Goal: Communication & Community: Answer question/provide support

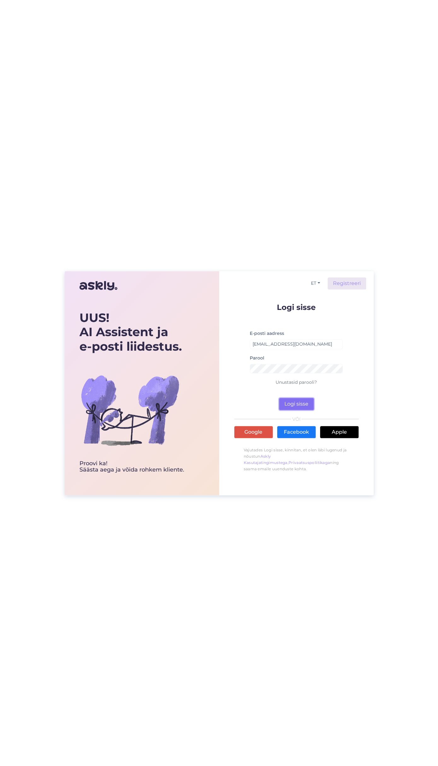
click at [291, 401] on button "Logi sisse" at bounding box center [296, 404] width 35 height 12
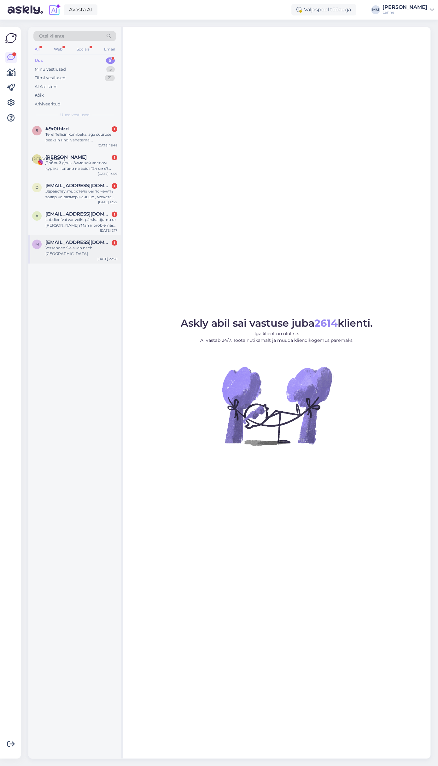
click at [78, 248] on div "Versenden Sie auch nach [GEOGRAPHIC_DATA]" at bounding box center [81, 250] width 72 height 11
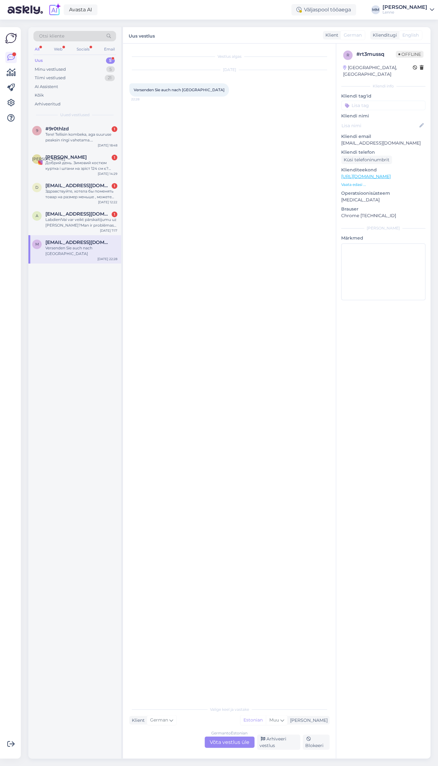
click at [241, 743] on div "German to Estonian Võta vestlus üle" at bounding box center [230, 741] width 50 height 11
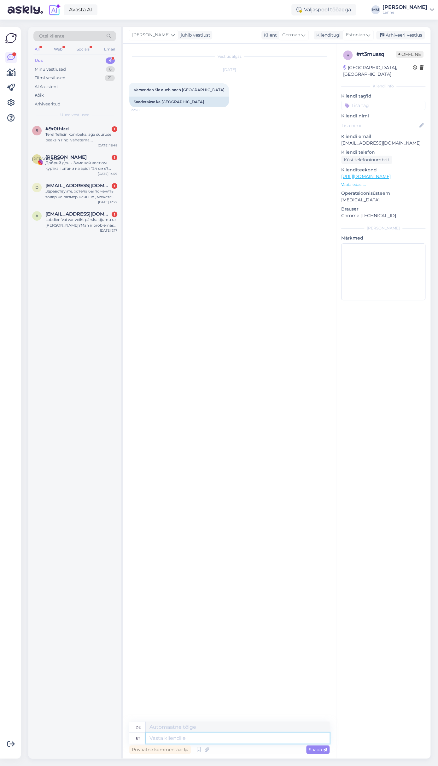
click at [208, 739] on textarea at bounding box center [238, 737] width 184 height 11
type textarea "Tere, j"
type textarea "Hallo,"
type textarea "Tere, jah s"
type textarea "Hallo, ja"
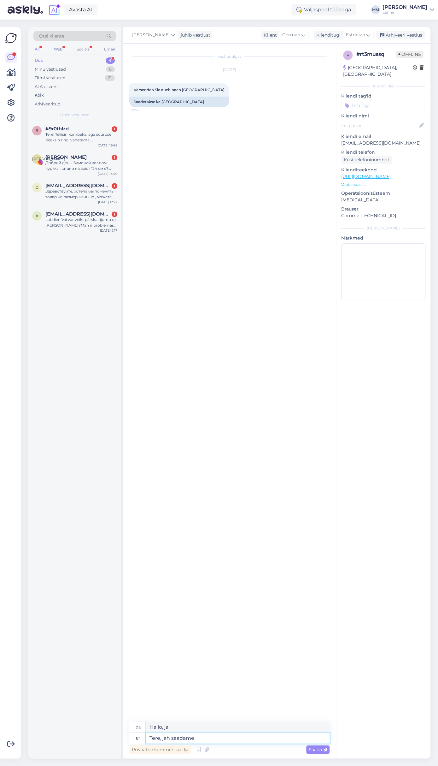
type textarea "Tere, jah saadame"
type textarea "Hallo, ja, das tun wir."
type textarea "Tere, jah saadame [GEOGRAPHIC_DATA],"
type textarea "Hallo, ja wir versenden nach [GEOGRAPHIC_DATA],"
paste textarea "Standard delivery (Free shipping on orders over 150€): 17.55€"
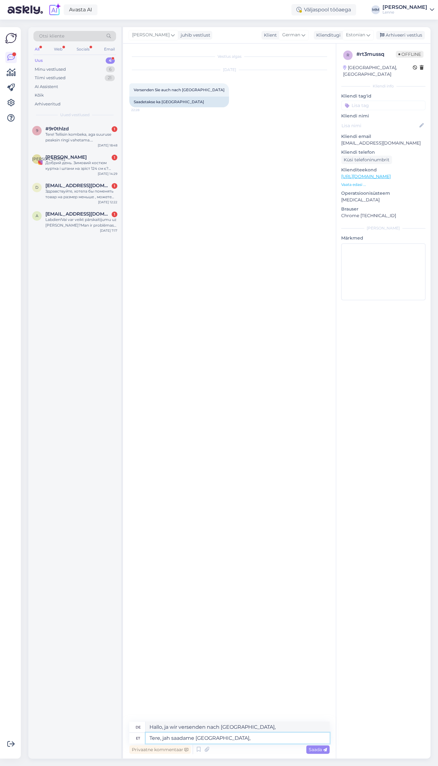
type textarea "Tere, jah saadame [GEOGRAPHIC_DATA], Standard delivery (Free shipping on orders…"
type textarea "Hallo, ja, wir versenden nach [GEOGRAPHIC_DATA], Standardlieferung (Kostenloser…"
drag, startPoint x: 274, startPoint y: 733, endPoint x: 195, endPoint y: 741, distance: 79.3
click at [195, 741] on textarea "Tere, jah saadame [GEOGRAPHIC_DATA], Standard delivery (Free shipping on orders…" at bounding box center [238, 735] width 184 height 16
type textarea "Tere, jah saadame [GEOGRAPHIC_DATA], Standard delivery 17.55€"
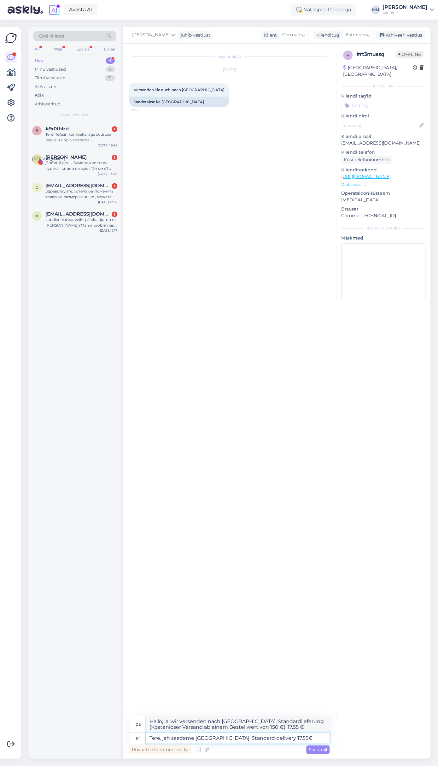
type textarea "Hallo, ja, wir versenden nach [GEOGRAPHIC_DATA], Standardlieferung 17.55 €"
click at [298, 739] on textarea "Tere, jah saadame [GEOGRAPHIC_DATA], Standard delivery 17.55€" at bounding box center [238, 737] width 184 height 11
paste textarea "Standard delivery (Free shipping on orders over 150€): 17.55€"
type textarea "Tere, jah saadame [GEOGRAPHIC_DATA], Standard delivery 17.55€ Standard delivery…"
type textarea "[PERSON_NAME], ja, wir versenden nach [GEOGRAPHIC_DATA], Standardversand 17.55 …"
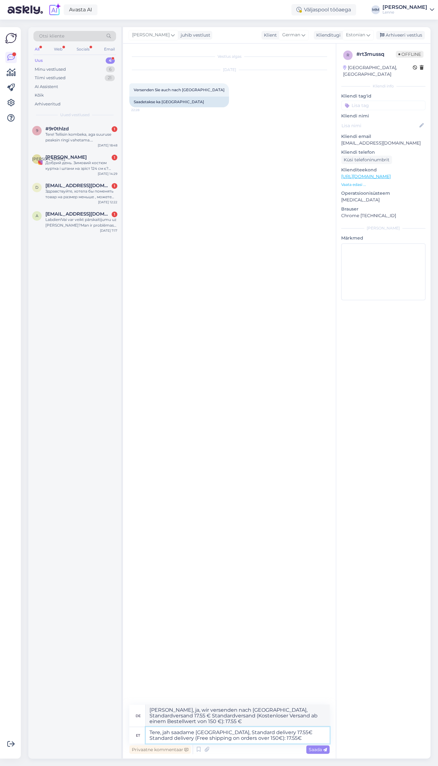
drag, startPoint x: 291, startPoint y: 730, endPoint x: 171, endPoint y: 747, distance: 121.6
click at [171, 743] on textarea "Tere, jah saadame [GEOGRAPHIC_DATA], Standard delivery 17.55€ Standard delivery…" at bounding box center [238, 735] width 184 height 16
click at [250, 737] on textarea "Tere, jah saadame [GEOGRAPHIC_DATA], Standard delivery 17.55€ (Free shipping on…" at bounding box center [238, 735] width 184 height 16
type textarea "Tere, jah saadame [GEOGRAPHIC_DATA], Standard delivery 17.55€ (Free shipping on…"
type textarea "Hallo, ja, wir versenden nach [GEOGRAPHIC_DATA], Standardversand 17.55 € (Koste…"
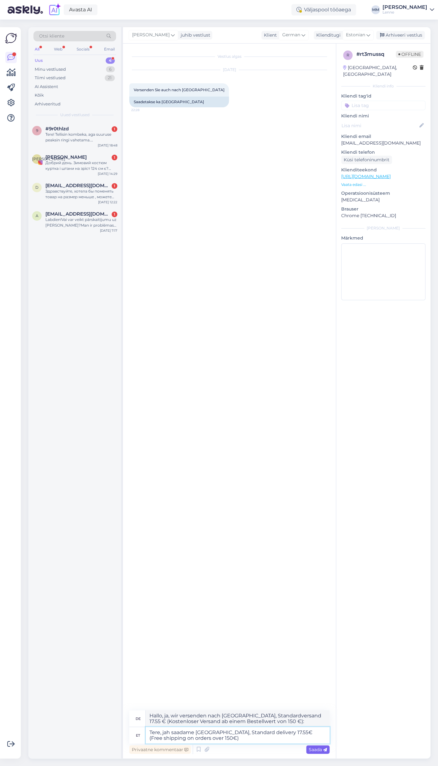
type textarea "Tere, jah saadame [GEOGRAPHIC_DATA], Standard delivery 17.55€ (Free shipping on…"
click at [314, 747] on span "Saada" at bounding box center [318, 749] width 18 height 6
type textarea "Hallo, ja, wir versenden nach [GEOGRAPHIC_DATA]. Standardversand 17.55 € (Koste…"
click at [318, 752] on div "Saada" at bounding box center [317, 749] width 23 height 9
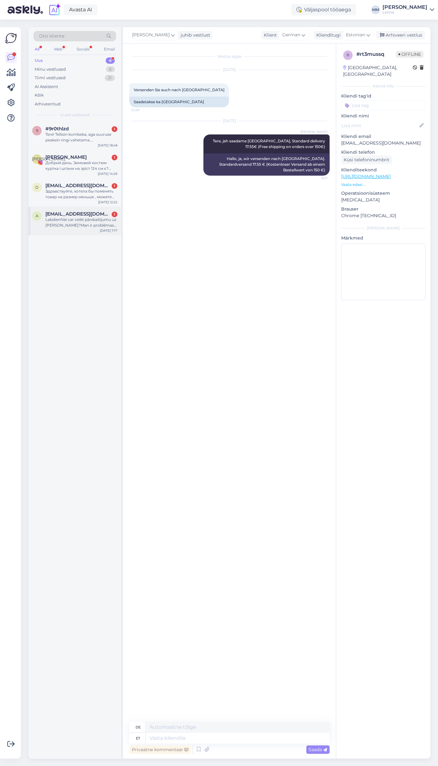
click at [70, 222] on div "Labdien!Vai var veikt pārskaitījumu uz [PERSON_NAME]?Man ir problēmas ar karti …" at bounding box center [81, 222] width 72 height 11
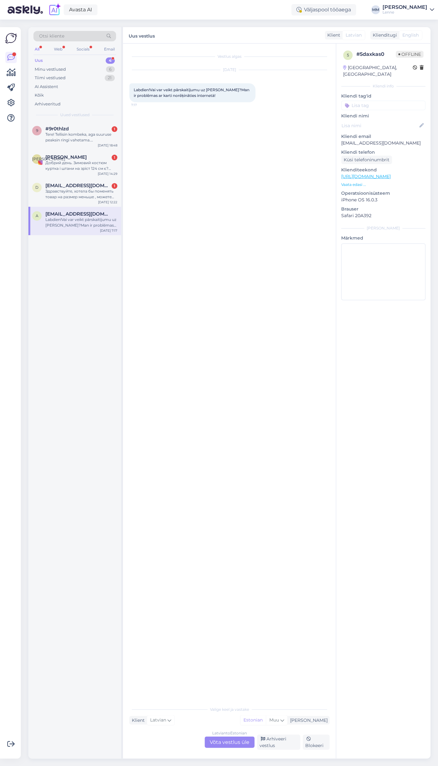
click at [242, 741] on div "Latvian to Estonian Võta vestlus üle" at bounding box center [230, 741] width 50 height 11
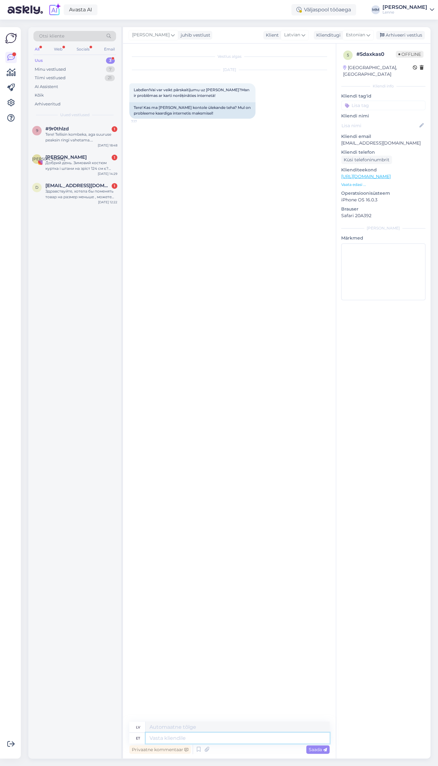
click at [216, 739] on textarea at bounding box center [238, 737] width 184 height 11
type textarea "Tere,"
type textarea "Sveiki,"
type textarea "Tere, saame tei"
type textarea "Sveiki, mēs varam."
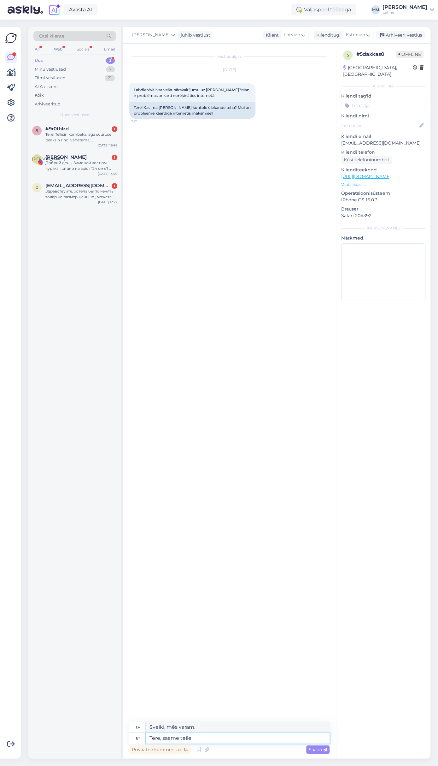
type textarea "Tere, saame teile s"
type textarea "Sveiki, mēs varam jūs nogādāt"
type textarea "Tere, saame teile saata"
type textarea "Sveiki, mēs varam jums [DEMOGRAPHIC_DATA]"
type textarea "Tere, saame teile saata makselingi ja"
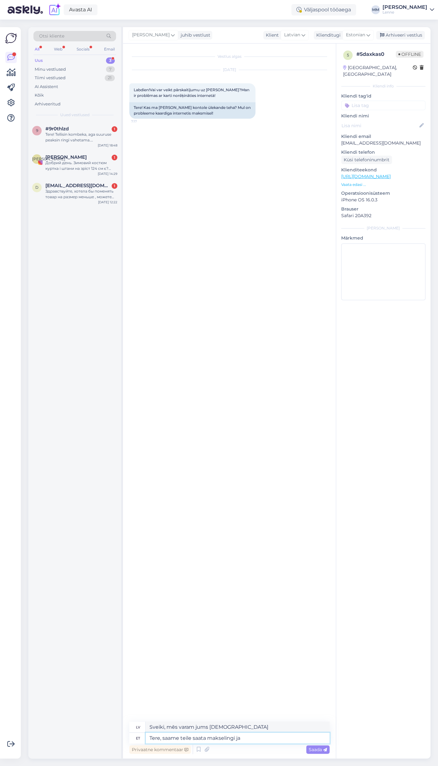
type textarea "Sveiki, mēs varam jums nosūtīt maksājuma saiti."
type textarea "Tere, saame teile saata makselingi ja sa"
type textarea "Sveiki, mēs varam jums nosūtīt maksājuma saiti un"
type textarea "Tere, saame teile saata makselingi ja saate"
type textarea "Sveiki, mēs varam jums nosūtīt maksājuma saiti, un jūs varat"
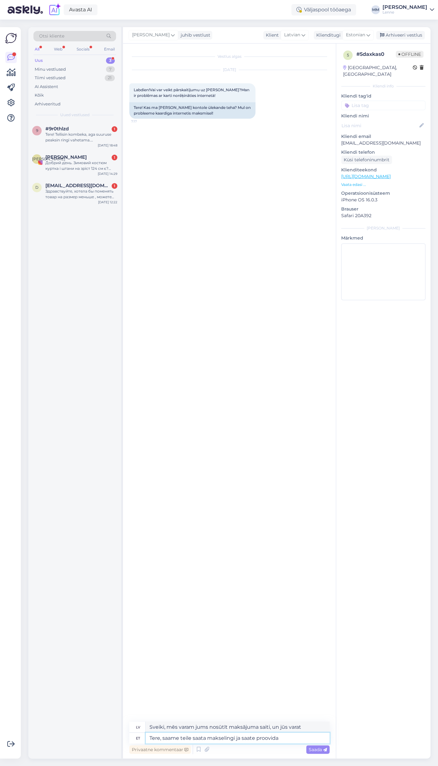
type textarea "Tere, saame teile saata makselingi ja saate proovida"
type textarea "Sveiki! Mēs varam nosūtīt jums maksājuma saiti, un jūs varat to izmēģināt."
type textarea "Tere, saame teile saata makselingi ja saate proovida tasuda"
type textarea "Sveiki, mēs varam jums nosūtīt maksājuma saiti, un jūs varat mēģināt veikt maks…"
type textarea "Tere, saame teile saata makselingi ja saate proovida tasuda makselingi ka"
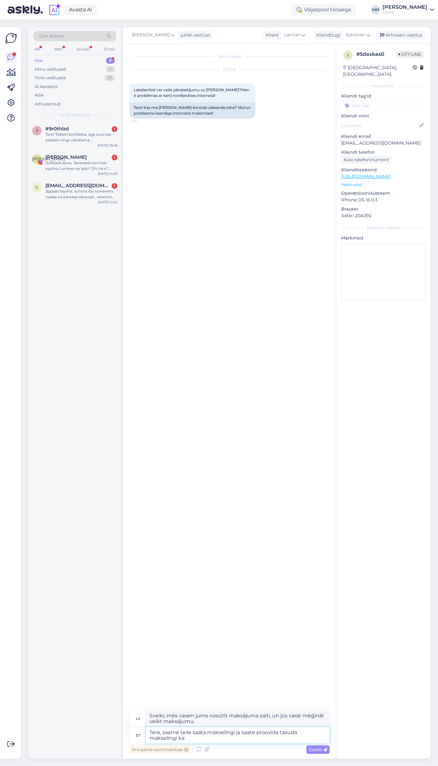
type textarea "Sveiki, mēs varam jums nosūtīt maksājuma saiti, un jūs varat mēģināt apmaksāt, …"
type textarea "Tere, saame teile saata makselingi ja saate proovida tasuda makselingi kaud"
type textarea "Sveiki, mēs varam jums nosūtīt maksājuma saiti, un jūs varat mēģināt norēķināti…"
type textarea "Tere, saame teile saata makselingi ja saate proovida tasuda makselingi kaudu."
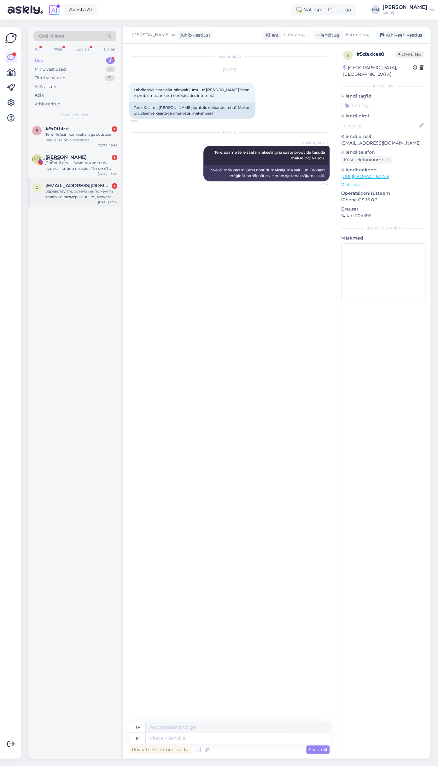
click at [96, 195] on div "Здравствуйте, хотела бы поменять товар на размер меньше , можете ли вы описать …" at bounding box center [81, 193] width 72 height 11
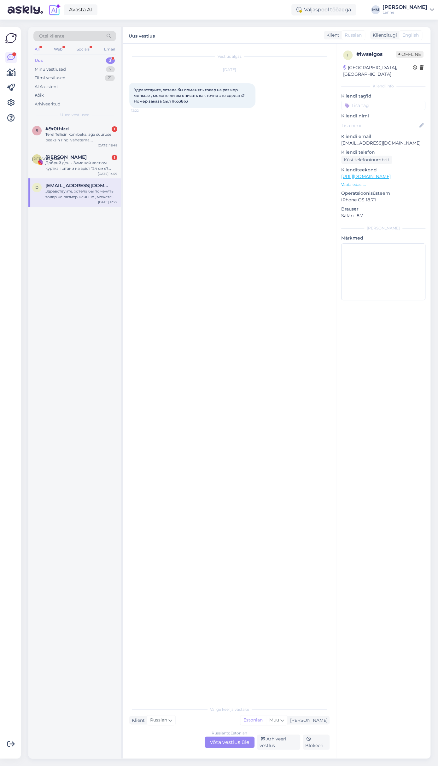
click at [233, 739] on div "Russian to Estonian Võta vestlus üle" at bounding box center [230, 741] width 50 height 11
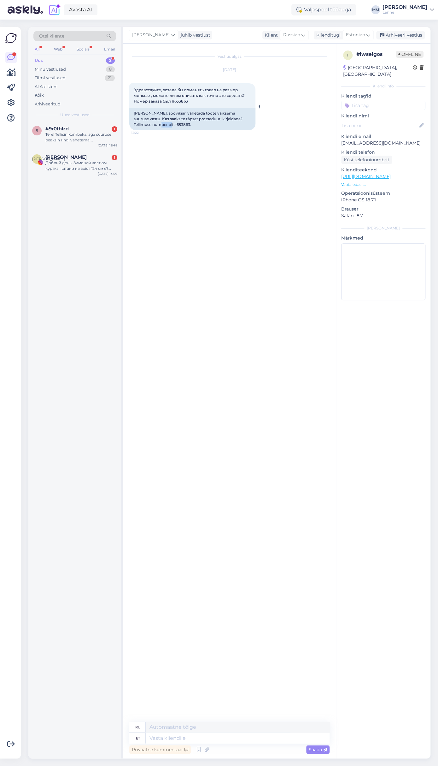
drag, startPoint x: 137, startPoint y: 125, endPoint x: 149, endPoint y: 125, distance: 12.6
click at [149, 125] on div "[PERSON_NAME], sooviksin vahetada toote väiksema suuruse vastu. Kas saaksite tä…" at bounding box center [192, 119] width 126 height 22
copy div "653863"
click at [200, 739] on textarea at bounding box center [238, 737] width 184 height 11
type textarea "Tere,"
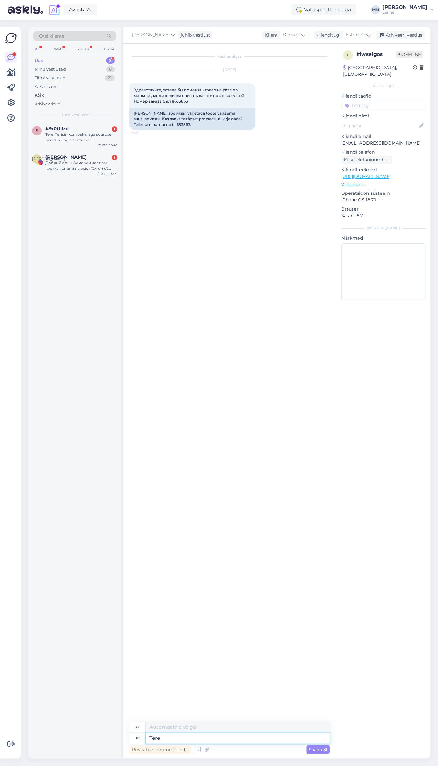
type textarea "Привет,"
type textarea "Tere, vabandame ka"
type textarea "Здравствуйте, приносим извинения."
type textarea "Tere, vabandame kahjuks va"
type textarea "Здравствуйте, приносим извинения за доставленные неудобства."
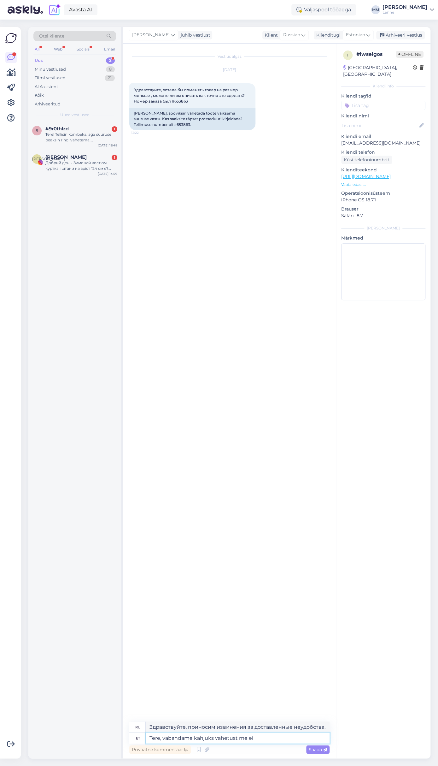
type textarea "Tere, vabandame kahjuks vahetust me ei"
type textarea "Здравствуйте, приносим извинения за изменения."
type textarea "Tere, vabandame kahjuks vahetust me ei oa"
type textarea "Здравствуйте, приносим извинения, к сожалению, у нас нет замены."
type textarea "Tere, vabandame kahjuks vahetust me ei paku. T"
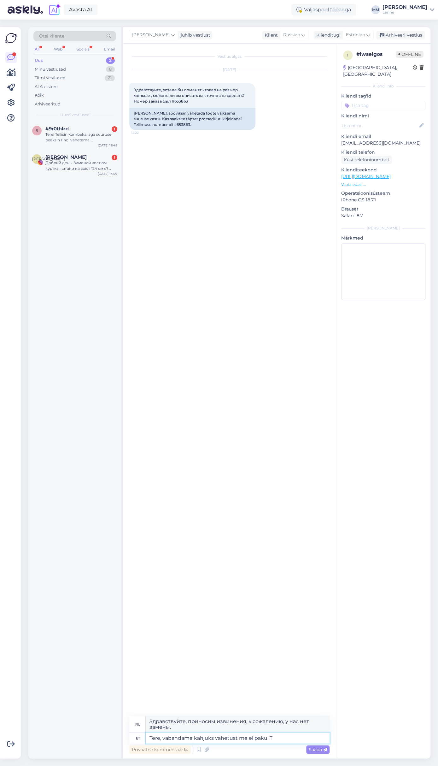
type textarea "Здравствуйте, приносим извинения, но, к сожалению, мы не предлагаем обмен."
type textarea "Tere, vabandame kahjuks vahetust me ei paku. Te sa"
type textarea "Здравствуйте, приносим извинения, но, к сожалению, обмен не производится. Вы"
type textarea "Tere, vabandame kahjuks vahetust me ei paku. Te saate mei"
type textarea "Здравствуйте, извините, но, к сожалению, мы не предлагаем обмен. Вы можете"
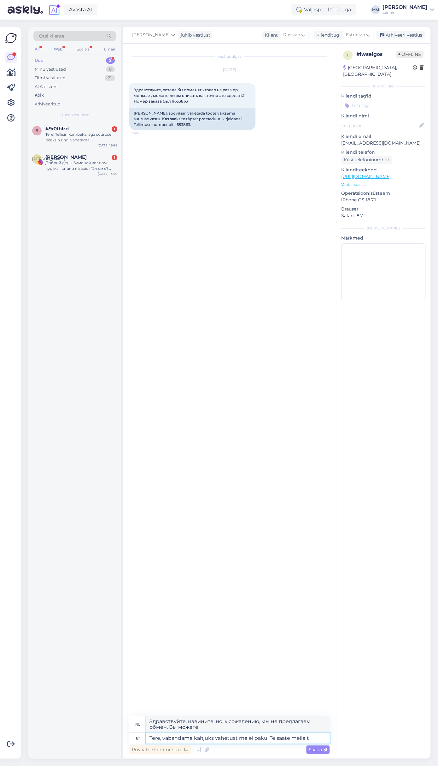
type textarea "Tere, vabandame kahjuks vahetust me ei paku. Te saate meile to"
type textarea "Здравствуйте! К сожалению, мы не предлагаем обмен. Свяжитесь с нами."
type textarea "Tere, vabandame kahjuks vahetust me ei paku. Te saate meile toote"
type textarea "Здравствуйте! К сожалению, мы не предлагаем обмен. Вы можете отправить нам това…"
type textarea "Tere, vabandame kahjuks vahetust me ei paku. Te saate meile toote tagastada ja"
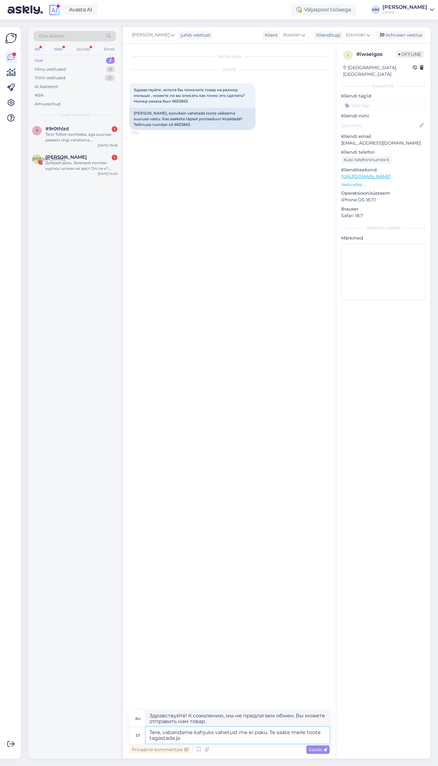
type textarea "Здравствуйте! К сожалению, мы не предлагаем обмен. Вы можете вернуть товар нам."
type textarea "Tere, vabandame kahjuks vahetust me ei paku. Te saate meile toote tagastada ja …"
type textarea "Здравствуйте! Извините, но мы не предлагаем обмен. Вы можете вернуть товар нам …"
type textarea "Tere, vabandame kahjuks vahetust me ei paku. Te saate meile toote tagastada ja …"
type textarea "Здравствуйте! К сожалению, мы не предлагаем обмен. Вы можете вернуть нам товар,…"
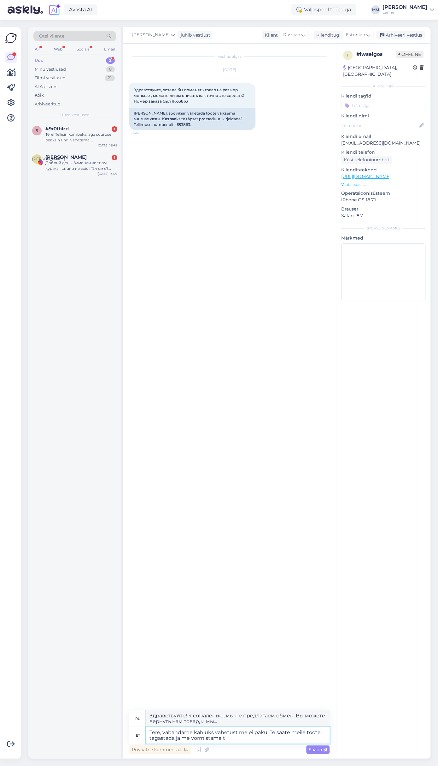
type textarea "Tere, vabandame kahjuks vahetust me ei paku. Te saate meile toote tagastada ja …"
type textarea "Здравствуйте! К сожалению, мы не предлагаем обмен. Вы можете вернуть нам товар,…"
type textarea "Tere, vabandame kahjuks vahetust me ei paku. Te saate meile toote tagastada ja …"
type textarea "Здравствуйте! К сожалению, мы не предлагаем обмен. Вы можете вернуть нам товар,…"
type textarea "Tere, vabandame kahjuks vahetust me ei paku. Te saate meile toote tagastada ja …"
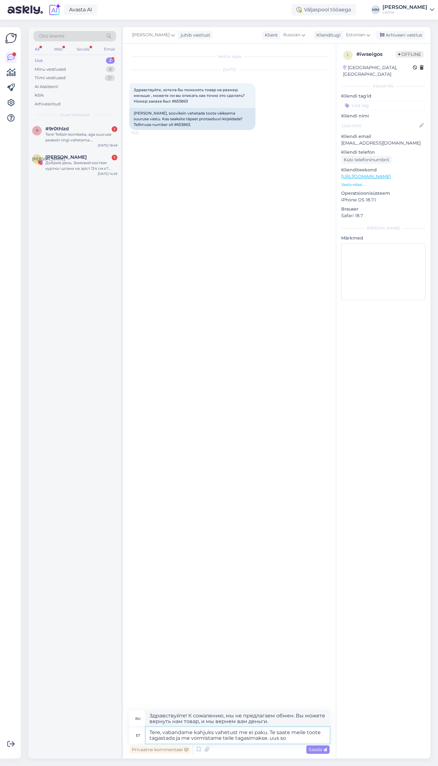
type textarea "Здравствуйте! Извините, но мы не предлагаем обмен. Вы можете вернуть нам товар,…"
type textarea "Tere, vabandame kahjuks vahetust me ei paku. Te saate meile toote tagastada ja …"
type textarea "Здравствуйте! К сожалению, мы не предлагаем обмен. Вы можете вернуть нам товар,…"
type textarea "Tere, vabandame kahjuks vahetust me ei paku. Te saate meile toote tagastada ja …"
type textarea "Здравствуйте! К сожалению, обмен не производится. Вы можете вернуть товар, и мы…"
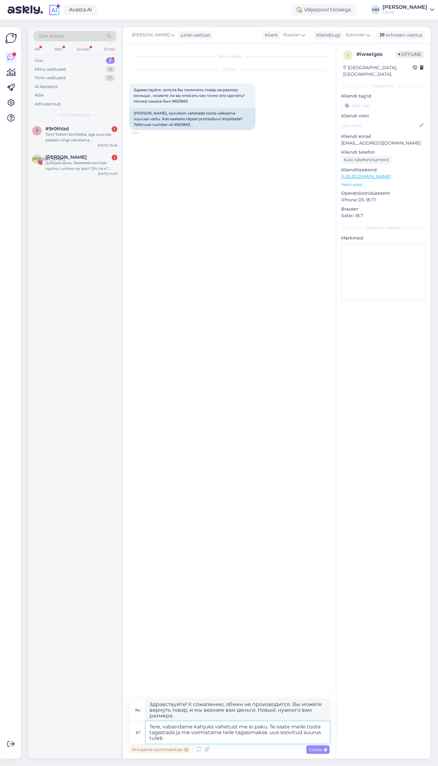
type textarea "Tere, vabandame kahjuks vahetust me ei paku. Te saate meile toote tagastada ja …"
type textarea "Здравствуйте! К сожалению, мы не предлагаем обмен. Вы можете вернуть товар нам,…"
type textarea "Tere, vabandame kahjuks vahetust me ei paku. Te saate meile toote tagastada ja …"
type textarea "Здравствуйте! Приносим извинения. К сожалению, обмен не производится. Вы можете…"
type textarea "Tere, vabandame kahjuks vahetust me ei paku. Te saate meile toote tagastada ja …"
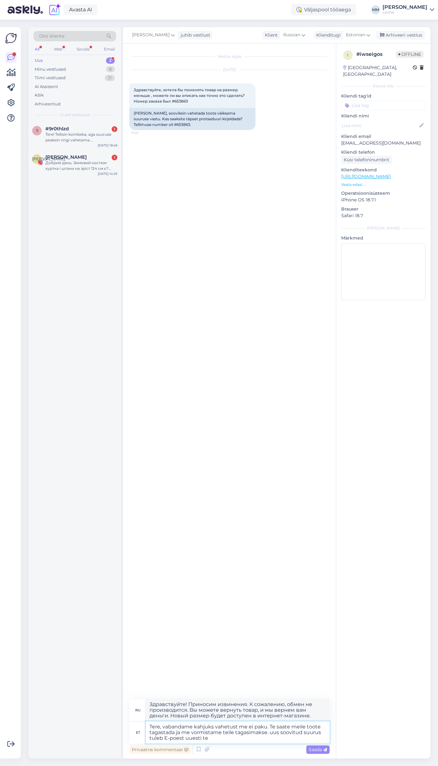
type textarea "Здравствуйте! Приносим извинения. К сожалению, обмен не производится. Вы можете…"
type textarea "Tere, vabandame kahjuks vahetust me ei paku. Te saate meile toote tagastada ja …"
type textarea "Здравствуйте! Приносим извинения, но, к сожалению, обмен не производится. Вы мо…"
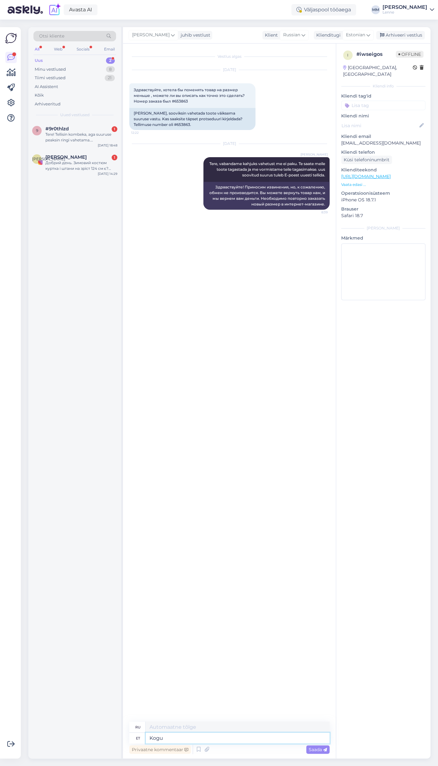
type textarea "Kogu i"
type textarea "Общий"
type textarea "Kogu info t"
type textarea "Вся информация"
type textarea "Kogu info tagastuse ko"
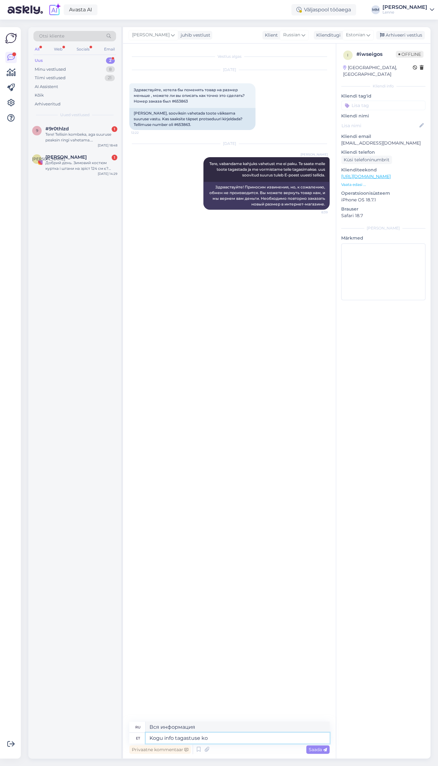
type textarea "Вся информация возвращена"
type textarea "Kogu info tagastuse kohta lei"
type textarea "Вся информация о возвратах"
type textarea "Kogu info tagastuse kohta leiate si"
type textarea "Всю информацию о возвратах вы можете найти здесь."
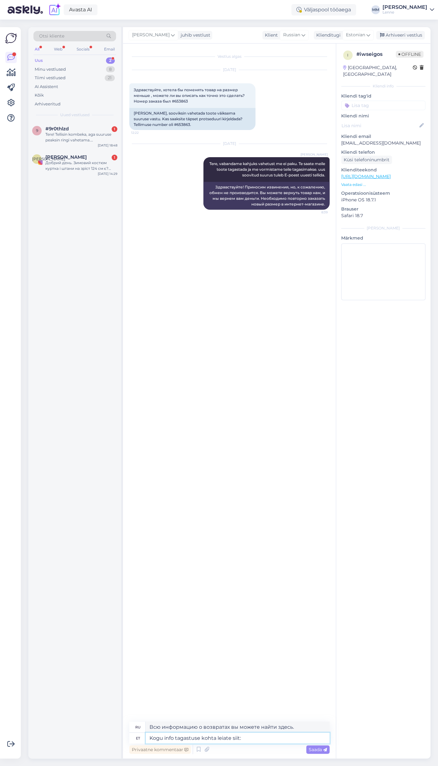
paste textarea "[URL][DOMAIN_NAME]"
type textarea "Kogu info tagastuse kohta leiate siit: [URL][DOMAIN_NAME]"
type textarea "Всю информацию о возвратах вы можете найти здесь: [URL][DOMAIN_NAME]"
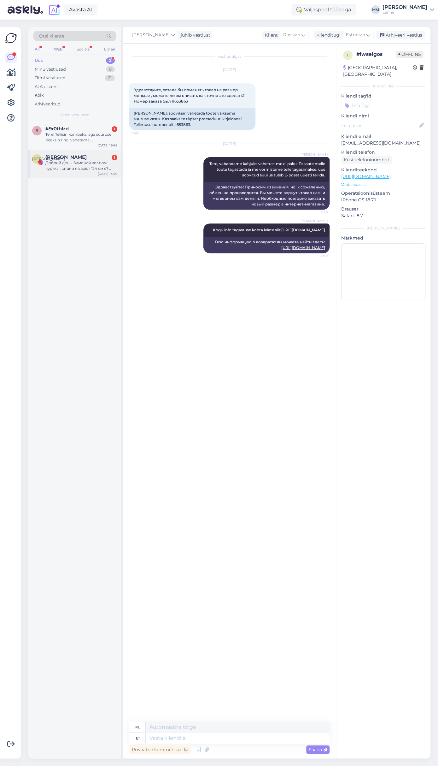
click at [79, 158] on span "[PERSON_NAME]" at bounding box center [65, 157] width 41 height 6
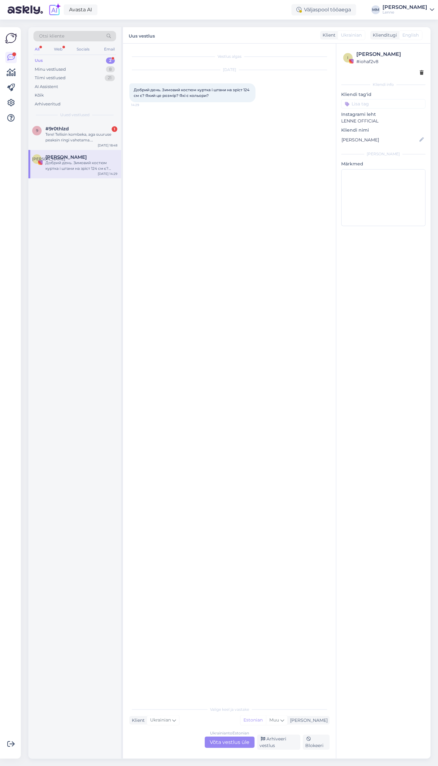
click at [240, 740] on div "Ukrainian to Estonian Võta vestlus üle" at bounding box center [230, 741] width 50 height 11
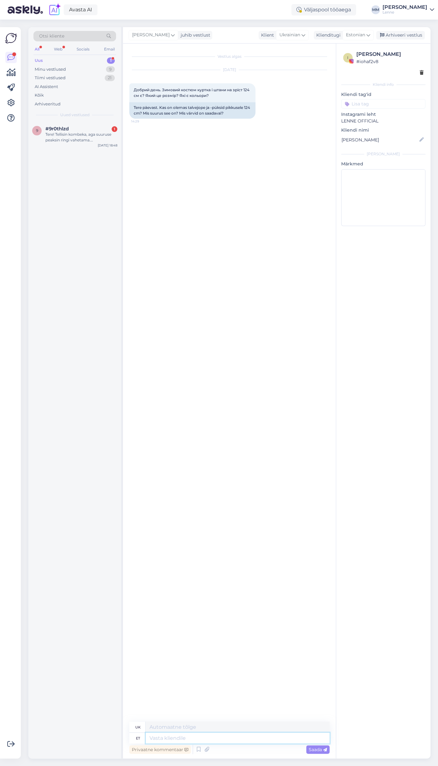
click at [224, 740] on textarea at bounding box center [238, 737] width 184 height 11
type textarea "Tere,"
type textarea "Привіт,"
type textarea "Tere, meil o"
type textarea "Привіт, ми"
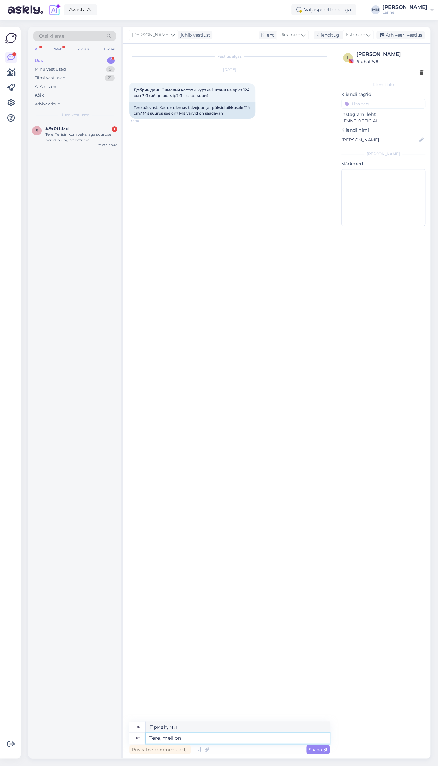
type textarea "Tere, meil on o"
type textarea "Привіт, у нас є"
type textarea "Tere, meil on olemas suurused"
type textarea "Доброго дня, у нас є в наявності розміри."
type textarea "Tere, meil on olemas suurused 122 j"
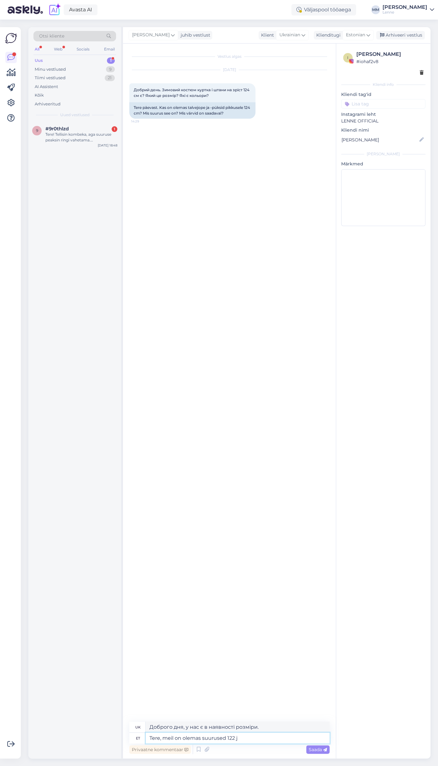
type textarea "Доброго дня, у нас є 122 розмір."
type textarea "Tere, meil on olemas suurused 122 ja 12"
type textarea "Привіт, у нас є розміри 122 та"
type textarea "Tere, meil on olemas suurused 122 ja 128"
type textarea "Доброго дня, у нас є розміри 122 та 128."
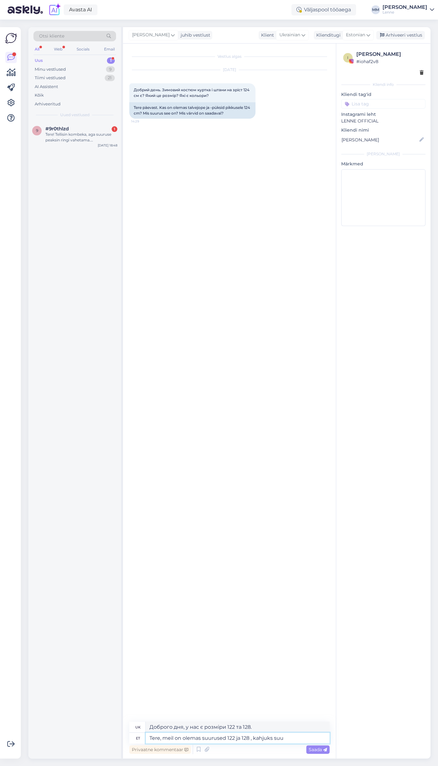
type textarea "Tere, meil on olemas suurused 122 ja 128 , kahjuks suur"
type textarea "Привіт, на жаль, у нас є розміри 122 та 128."
type textarea "Tere, meil on olemas suurused 122 ja 128 , kahjuks suurust"
type textarea "Привіт, у нас є розміри 122 та 128, на жаль, розмір"
type textarea "Tere, meil on olemas suurused 122 ja 128 , kahjuks suurust 124"
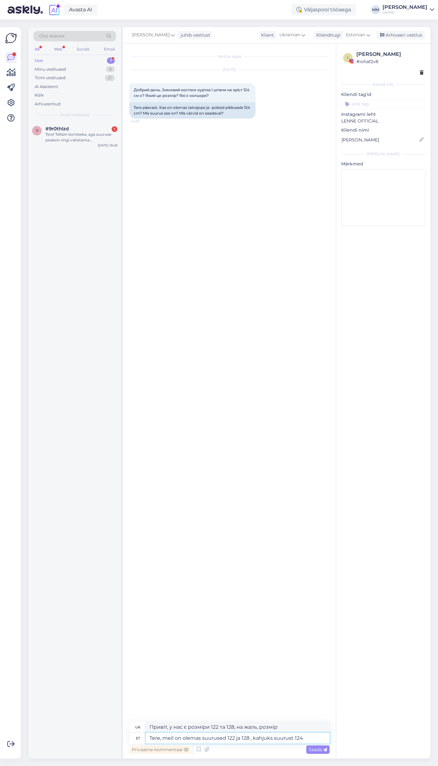
type textarea "Привіт, у нас є розміри 122 та 128, на жаль, розмір 124"
type textarea "Tere, meil on olemas suurused 122 ja 128 , kahjuks suurust 124 [PERSON_NAME] o"
type textarea "Доброго дня, у нас є розміри 122 та 128, на жаль, у нас немає розміру 124."
type textarea "Tere, meil on olemas suurused 122 ja 128 , kahjuks s"
type textarea "Привіт, у нас є розміри 122 та 128, на жаль, розмір 124"
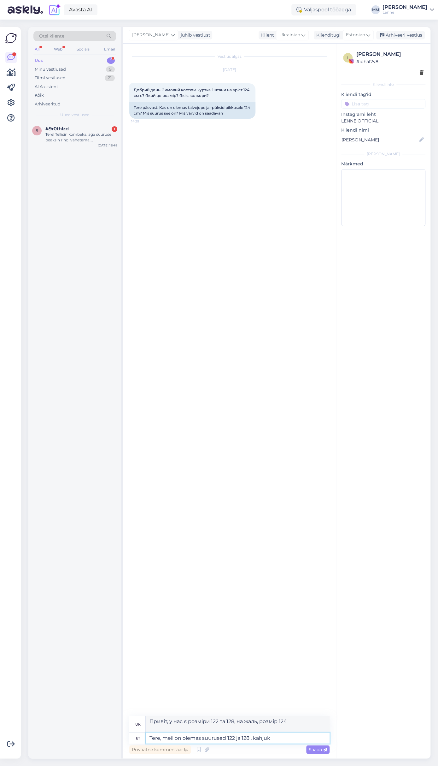
type textarea "Tere, meil on olemas suurused 122 ja 128 , kahju"
type textarea "Привіт, у нас є розміри 122 та 128, на жаль, розмір"
type textarea "Tere, meil on olemas suurused 122"
type textarea "Привіт, на жаль, у нас є розміри 122 та 128."
type textarea "Tere, meil on olemas suurused 12"
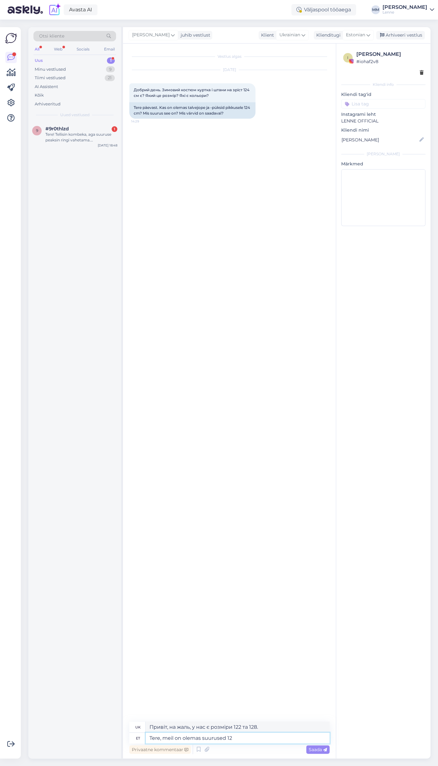
type textarea "Доброго дня, у нас є розміри 122 та 128."
type textarea "Tere, meil on olemas suurused"
type textarea "Привіт, у нас є розміри 122 та"
type textarea "Tere, meil on olemas suurus"
type textarea "Доброго дня, у нас є 122 розмір."
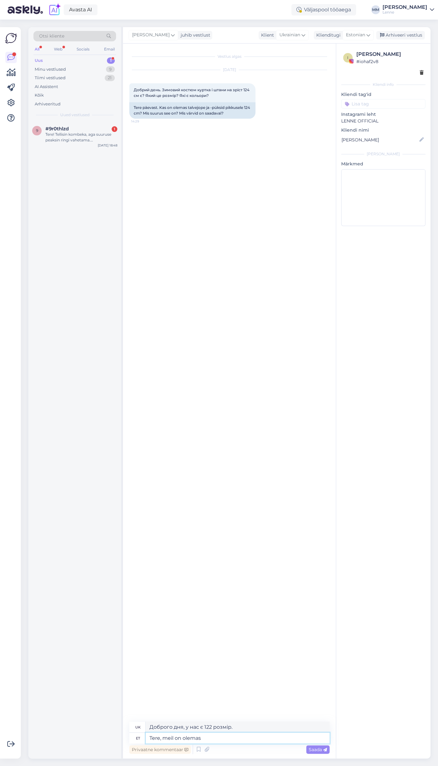
type textarea "Tere, meil on olema"
type textarea "Доброго дня, у нас є в наявності розміри."
type textarea "Tere, meil o"
type textarea "Привіт, у нас є"
type textarea "Tere, meil"
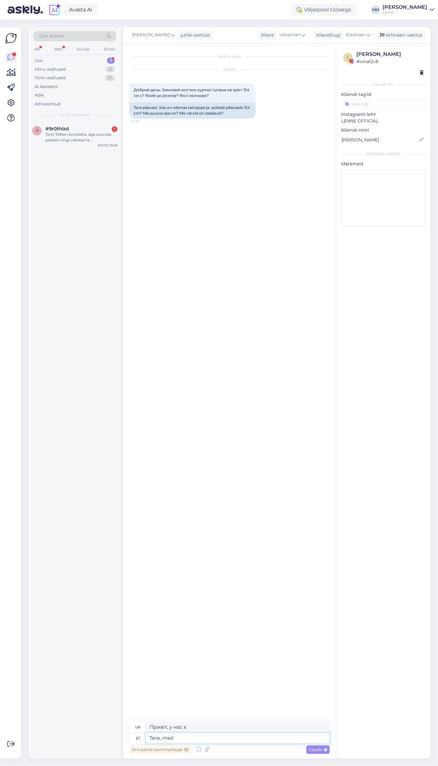
type textarea "Привіт, ми"
type textarea "Tere,"
type textarea "Привіт,"
type textarea "Tere, pikkusele"
type textarea "Привіт, високий"
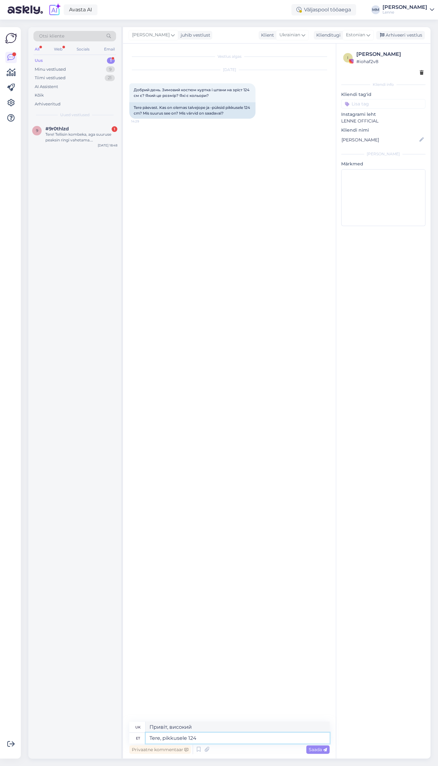
type textarea "Tere, pikkusele 124"
type textarea "Привіт, для зросту 124"
type textarea "Tere, pikkusele 124 on"
type textarea "Привіт, для зросту 124 це"
type textarea "Tere, pikkusele 124 on sobiv"
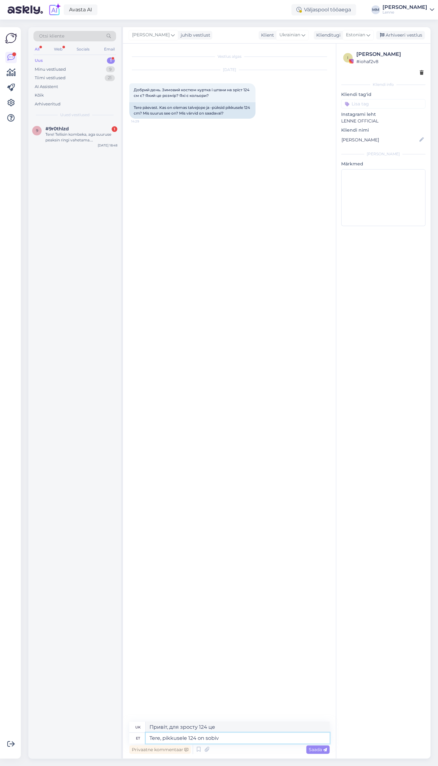
type textarea "Привіт, підійде для зросту 124."
type textarea "Tere, pikkusele 124 on sobiv suurus"
type textarea "Привіт, чи підходить розмір на зріст 124?"
type textarea "Tere, pikkusele 124 on sobiv suurus 122 k"
type textarea "Привіт, розмір 122 підійде на зріст 124."
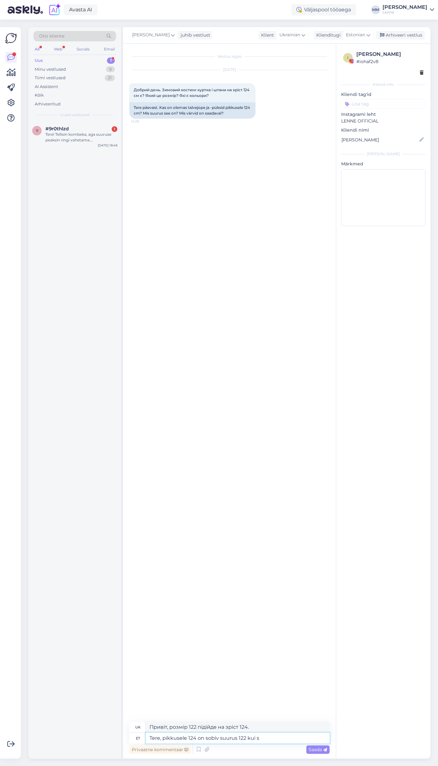
type textarea "Tere, pikkusele 124 on sobiv suurus 122 kui so"
type textarea "Привіт, на зріст 124 підійде розмір 122."
type textarea "Tere, pikkusele 124 on sobiv suurus 122 kui soovite et t"
type textarea "Привіт, на зріст 124 підійде розмір 122, якщо ви хочете"
type textarea "Tere, pikkusele 124 on sobiv suurus 122 kui soovite et toode o"
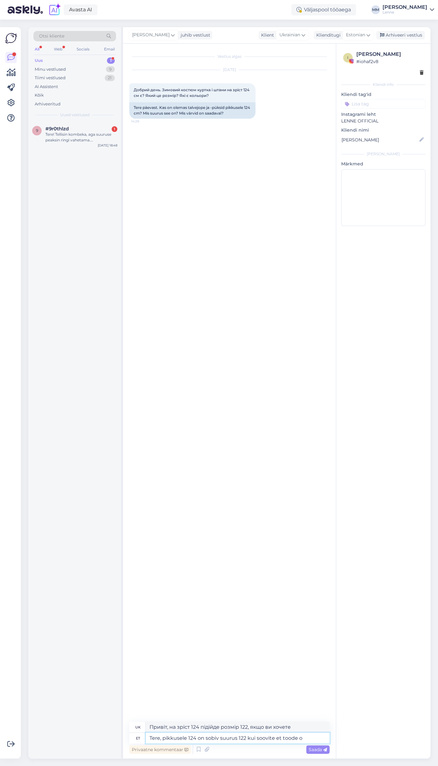
type textarea "Привіт, для зросту 124 підійде розмір 122, якщо вам потрібен цей товар."
type textarea "Tere, pikkusele 124 on sobiv suurus 122 kui soovite et toode oleks t"
type textarea "Привіт, для зросту 124 підійде розмір 122, якщо ви хочете, щоб виріб був"
type textarea "Tere, pikkusele 124 on sobiv suurus 122 kui soovite et toode oleks täpselt p"
type textarea "Привіт, на зріст 124 підійде розмір 122, якщо ви хочете, щоб виріб був рівно"
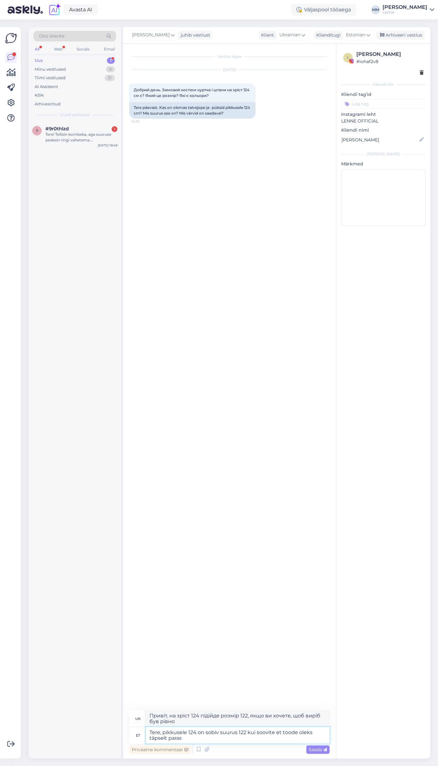
type textarea "Tere, pikkusele 124 on sobiv suurus 122 kui soovite et toode oleks täpselt para…"
type textarea "Привіт, для зросту 124 підійде розмір 122, якщо ви хочете, щоб виріб був ідеаль…"
type textarea "Tere, pikkusele 124 on sobiv suurus 122 kui soovite et toode oleks täpselt [PER…"
type textarea "Привіт, на зріст 124 підійде розмір 122, якщо ви хочете, щоб виріб був ідеальни…"
type textarea "Tere, pikkusele 124 on sobiv suurus 122 kui soovite et toode oleks täpselt [PER…"
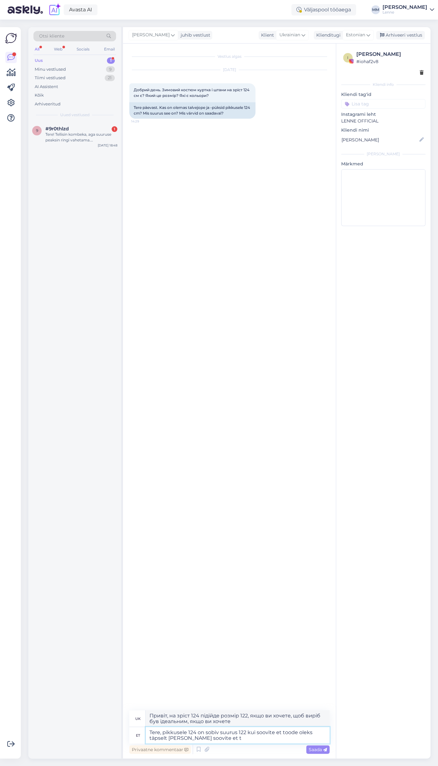
type textarea "Привіт, на зріст 124 підійде розмір 122, якщо ви хочете, щоб виріб був ідеальни…"
type textarea "Tere, pikkusele 124 on sobiv suurus 122 kui soovite et toode oleks täpselt [PER…"
type textarea "Привіт, для зросту 124 підійде розмір 122, якщо ви хочете, щоб виріб був ідеаль…"
type textarea "Tere, pikkusele 124 on sobiv suurus 122 kui soovite et toode oleks täpselt [PER…"
type textarea "Привіт, на зріст 124 підійде розмір 122, якщо ви хочете, щоб виріб був абсолютн…"
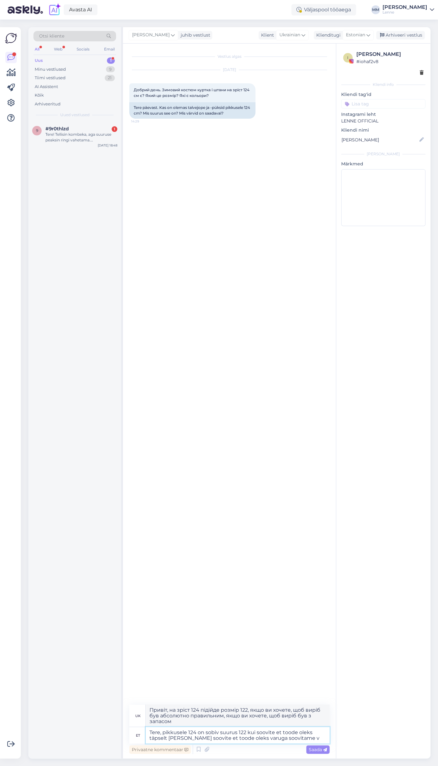
type textarea "Tere, pikkusele 124 on sobiv suurus 122 kui soovite et toode oleks täpselt [PER…"
type textarea "Привіт, на зріст 124 підійде розмір 122, якщо ви хочете, щоб виріб був точно та…"
type textarea "Tere, pikkusele 124 on sobiv suurus 122 kui soovite et toode oleks täpselt [PER…"
type textarea "Привіт, на зріст 124 підійде розмір 122, якщо ви хочете, щоб виріб був точно та…"
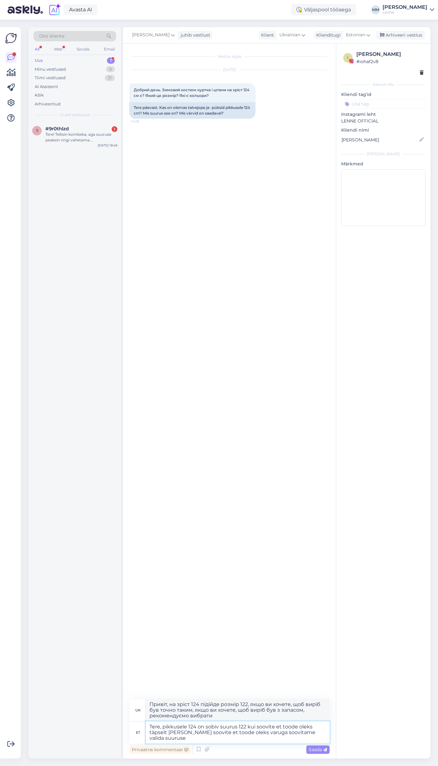
type textarea "Tere, pikkusele 124 on sobiv suurus 122 kui soovite et toode oleks täpselt [PER…"
type textarea "Привіт, на зріст 124 підійде розмір 122, якщо ви хочете, щоб виріб був точно та…"
type textarea "Tere, pikkusele 124 on sobiv suurus 122 kui soovite et toode oleks täpselt [PER…"
type textarea "Привіт, на зріст 124 підійде розмір 122, якщо ви хочете, щоб виріб був точно та…"
type textarea "Tere, pikkusele 124 on sobiv suurus 122 kui soovite et toode oleks täpselt [PER…"
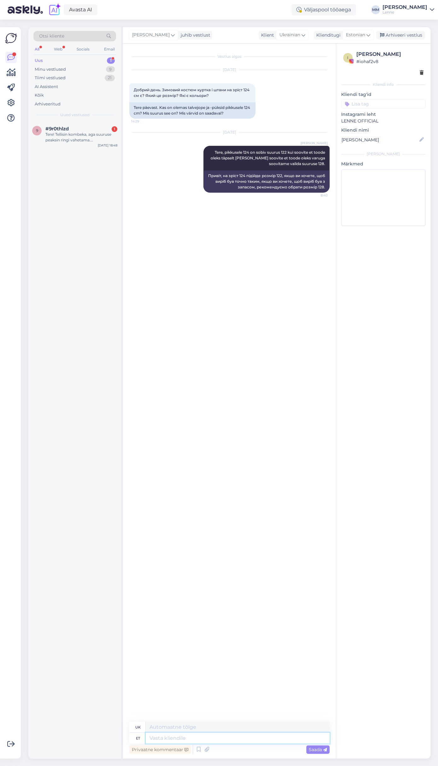
click at [221, 741] on textarea at bounding box center [238, 737] width 184 height 11
type textarea "Suur v"
type textarea "Великий"
type textarea "Suur valik t"
type textarea "Великий вибір"
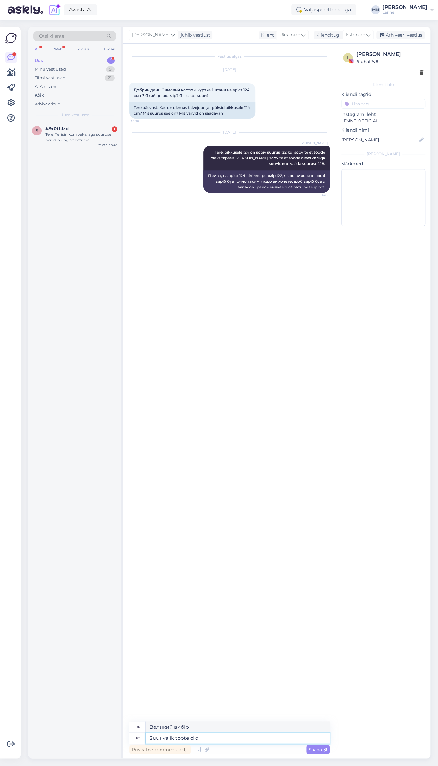
type textarea "Suur valik tooteid on"
type textarea "Великий вибір товарів"
type textarea "Suur valik tooteid on me"
type textarea "Великий вибір товарів [PERSON_NAME]"
type textarea "Suur valik tooteid on meie"
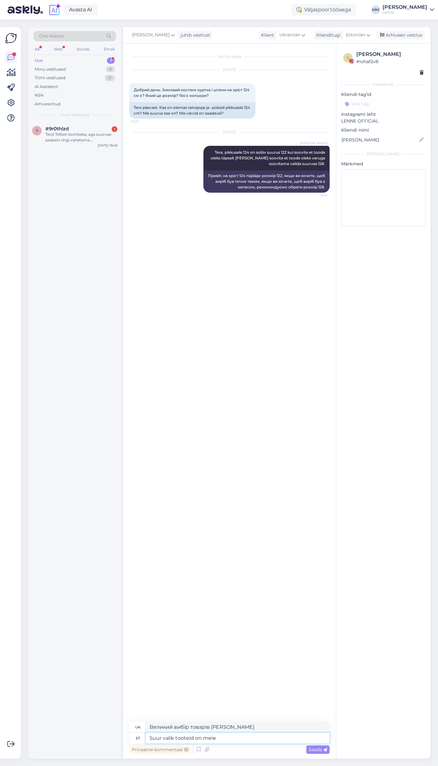
type textarea "У нас великий вибір товарів"
paste textarea "[URL][DOMAIN_NAME]"
type textarea "Suur valik tooteid on meie E-poes: [URL][DOMAIN_NAME]"
type textarea "Великий вибір товарів доступний у нашому інтернет-магазині: [URL][DOMAIN_NAME]"
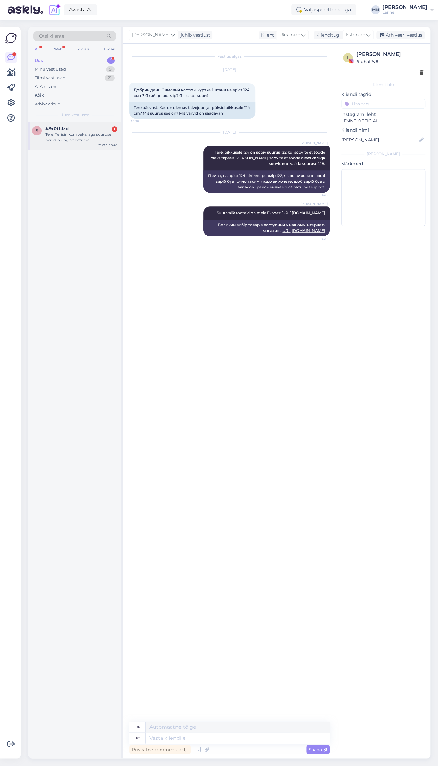
click at [75, 132] on div "Tere! Tellisin kombeka, aga suuruse peaksin ringi vahetama. [PERSON_NAME], et t…" at bounding box center [81, 137] width 72 height 11
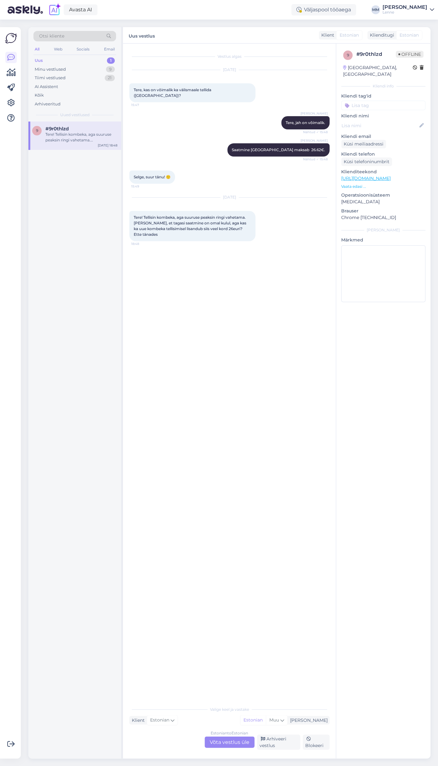
click at [221, 741] on div "Estonian to Estonian Võta vestlus üle" at bounding box center [230, 741] width 50 height 11
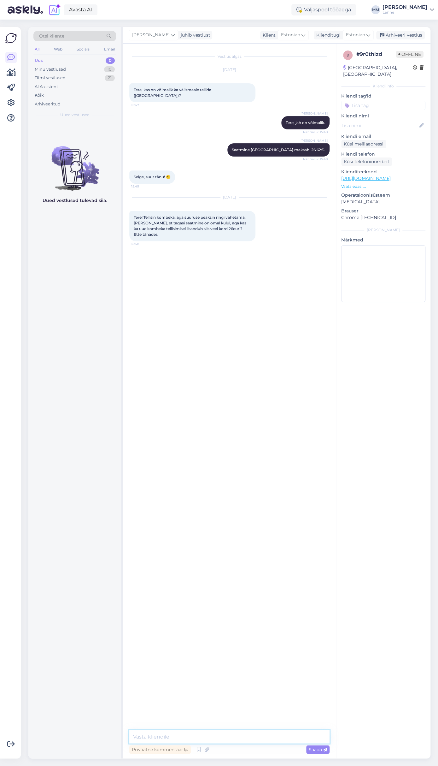
click at [210, 737] on textarea at bounding box center [229, 736] width 200 height 13
click at [199, 733] on textarea "Tere," at bounding box center [229, 736] width 200 height 13
